Goal: Information Seeking & Learning: Learn about a topic

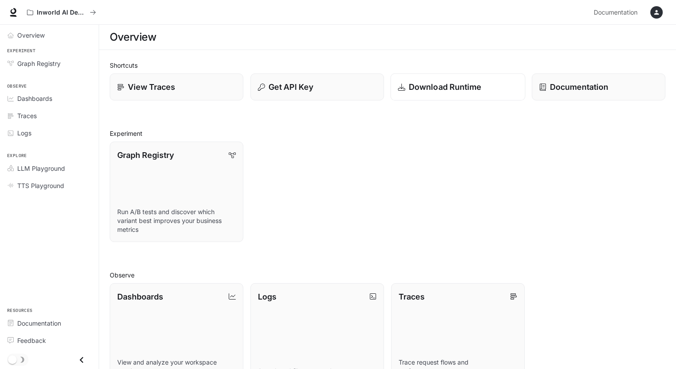
click at [440, 91] on p "Download Runtime" at bounding box center [445, 87] width 73 height 12
